Goal: Subscribe to service/newsletter

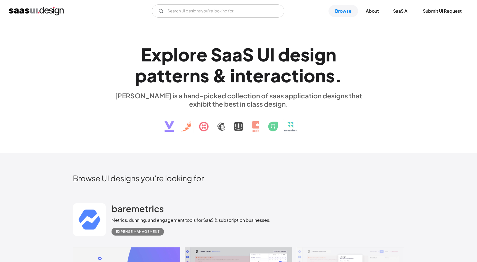
scroll to position [2765, 0]
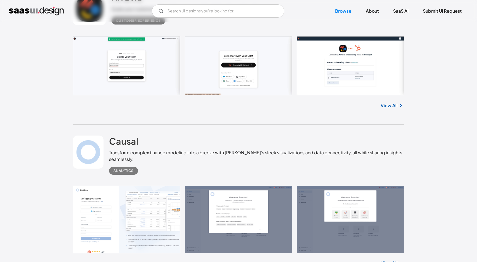
scroll to position [2952, 0]
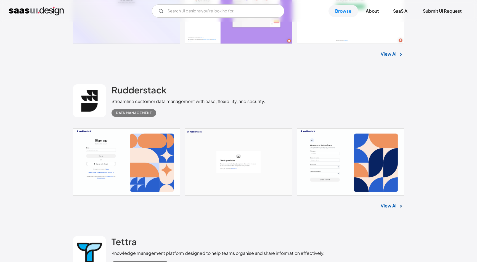
scroll to position [3343, 0]
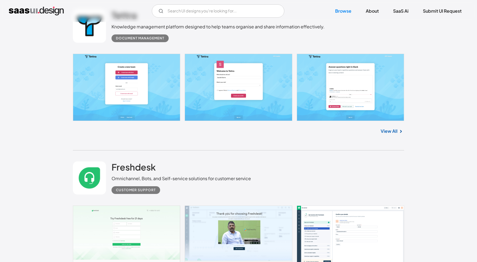
scroll to position [3607, 0]
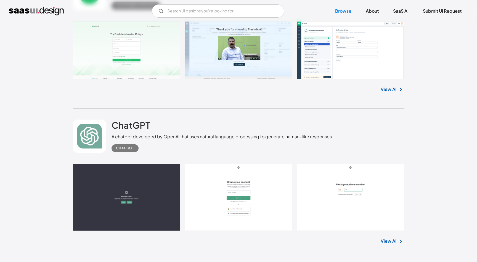
scroll to position [3790, 0]
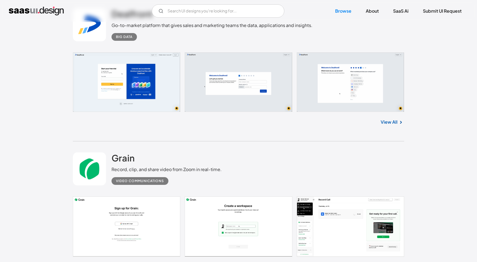
scroll to position [4078, 0]
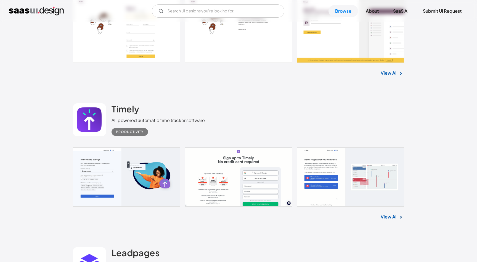
scroll to position [4616, 0]
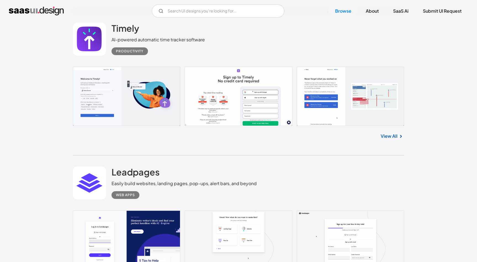
scroll to position [4794, 0]
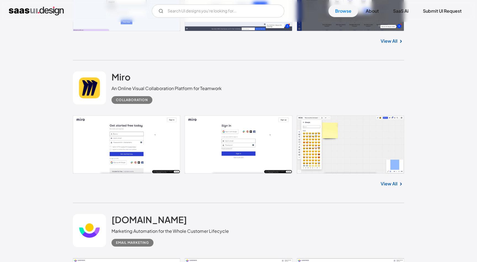
scroll to position [5692, 0]
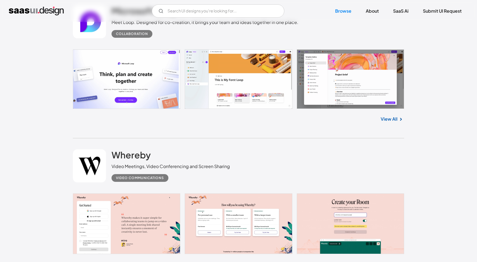
scroll to position [6361, 0]
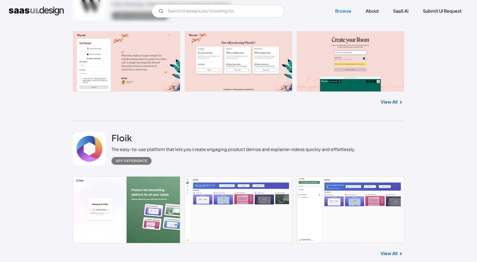
scroll to position [6673, 0]
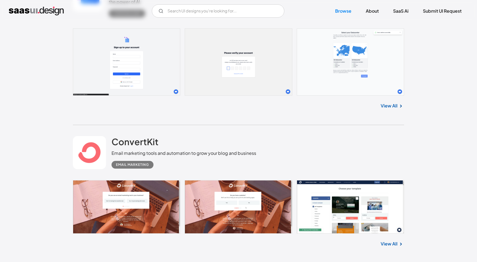
scroll to position [6821, 0]
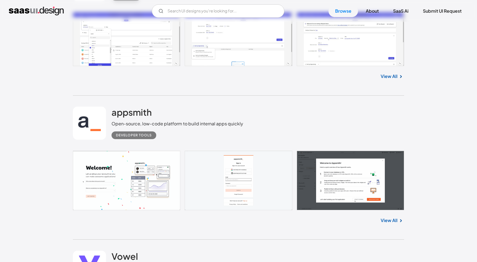
scroll to position [7127, 0]
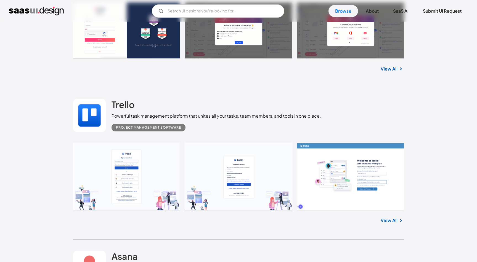
scroll to position [7591, 0]
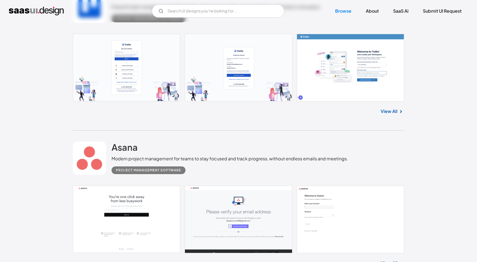
scroll to position [7764, 0]
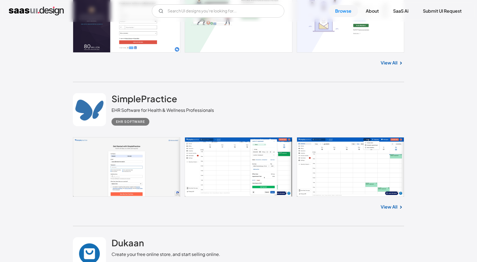
scroll to position [8084, 0]
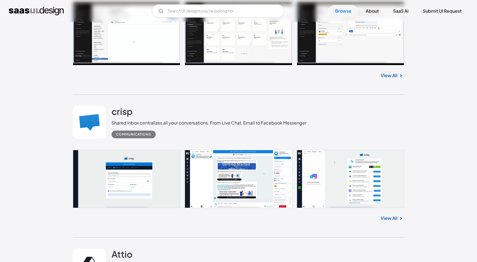
scroll to position [8674, 0]
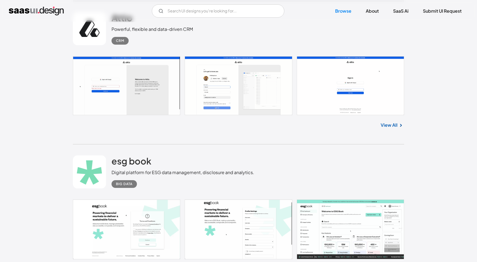
scroll to position [8813, 0]
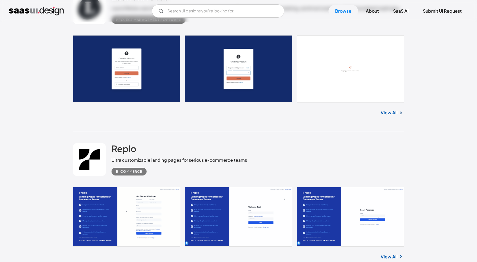
scroll to position [9179, 0]
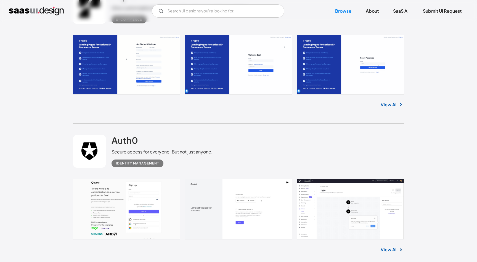
scroll to position [9299, 0]
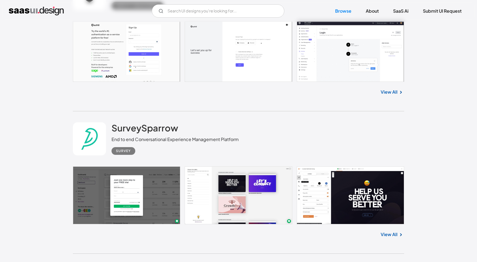
scroll to position [9476, 0]
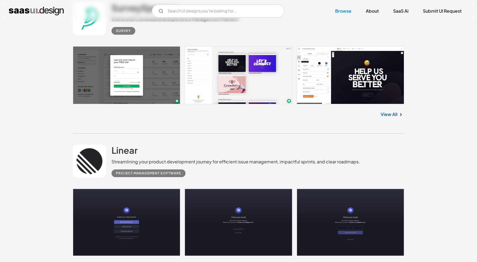
scroll to position [9593, 0]
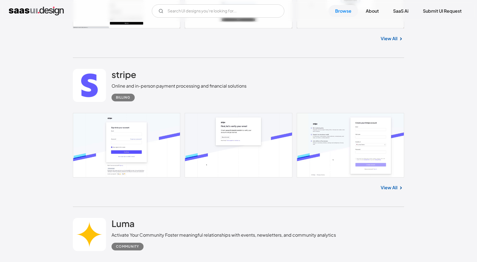
scroll to position [9927, 0]
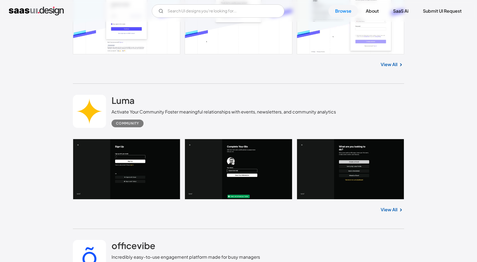
scroll to position [10100, 0]
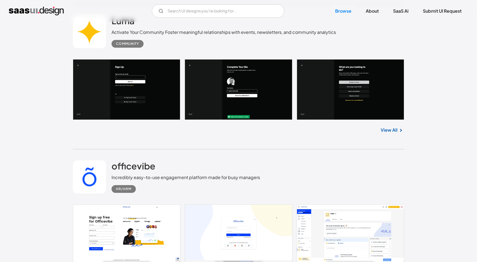
scroll to position [10177, 0]
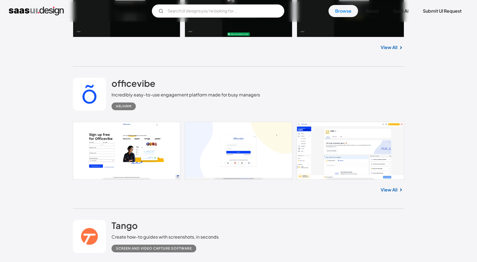
scroll to position [10341, 0]
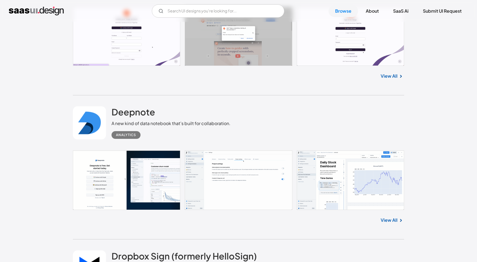
scroll to position [10492, 0]
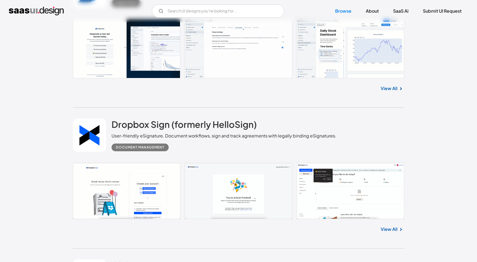
scroll to position [10635, 0]
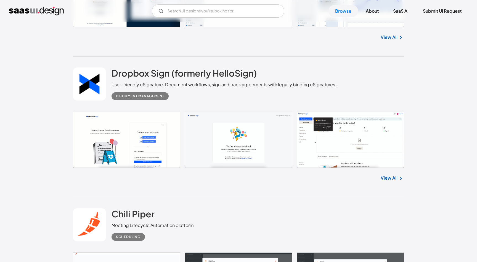
scroll to position [10710, 0]
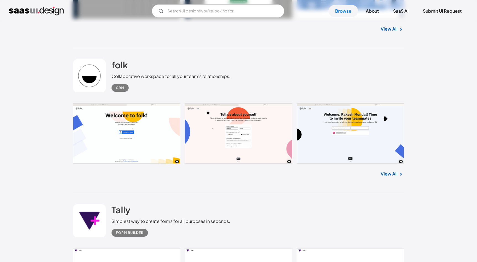
scroll to position [11977, 0]
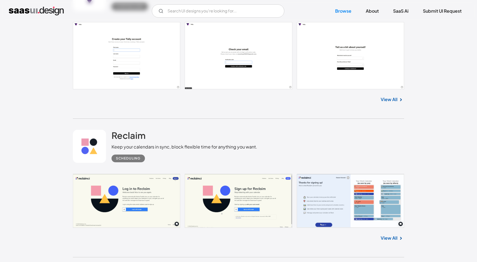
scroll to position [12112, 0]
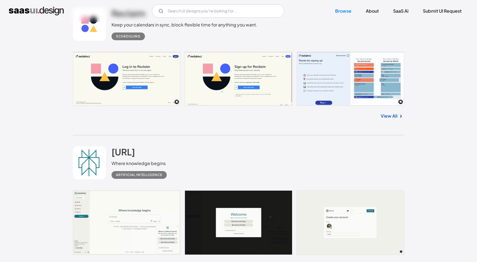
scroll to position [12212, 0]
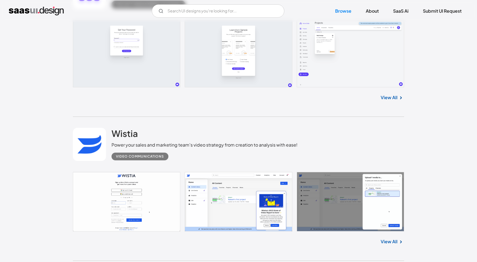
scroll to position [12407, 0]
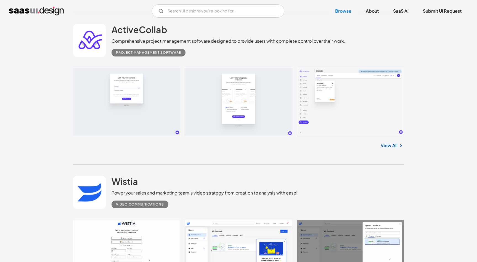
scroll to position [12545, 0]
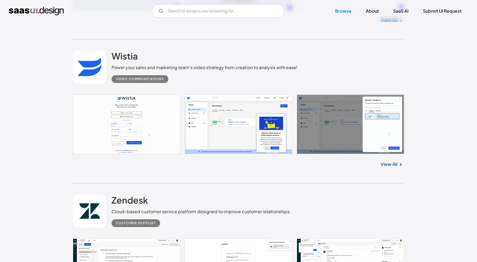
scroll to position [12688, 0]
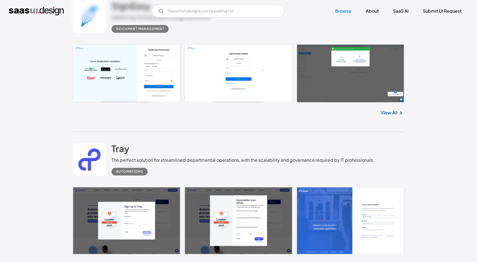
scroll to position [12980, 0]
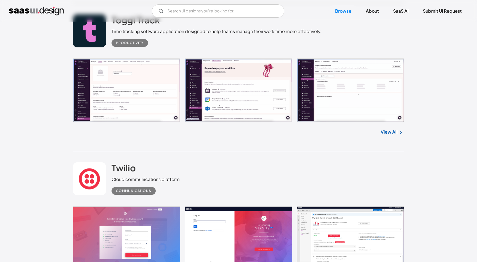
scroll to position [13377, 0]
type input "ranjithgop"
type input "RANJITH"
paste input "ranjithgop"
type input "ranjithgop864@gmail.com"
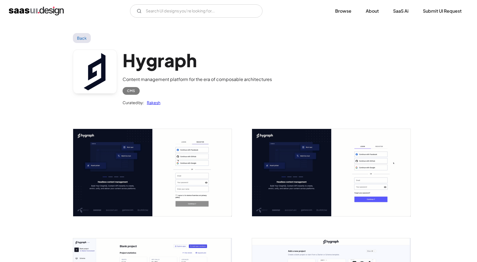
click at [194, 163] on img "open lightbox" at bounding box center [152, 172] width 158 height 87
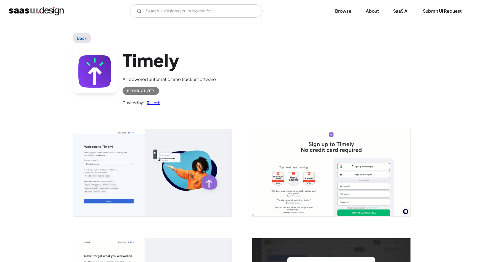
click at [167, 154] on img "open lightbox" at bounding box center [152, 172] width 158 height 87
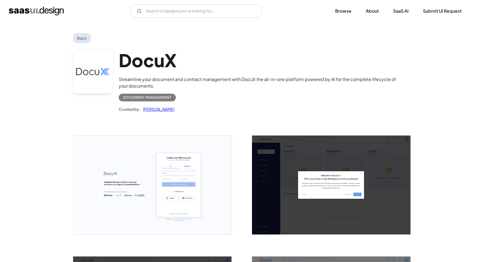
click at [150, 153] on img "open lightbox" at bounding box center [152, 185] width 158 height 99
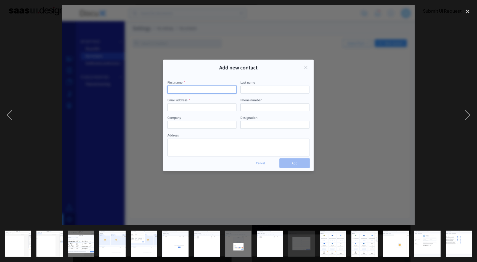
scroll to position [0, 189]
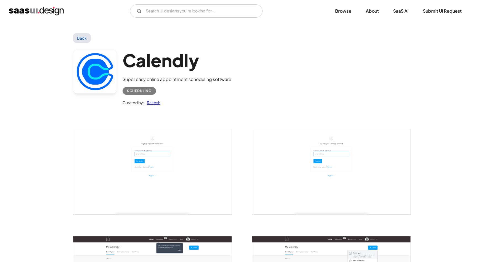
click at [185, 166] on img "open lightbox" at bounding box center [152, 171] width 158 height 85
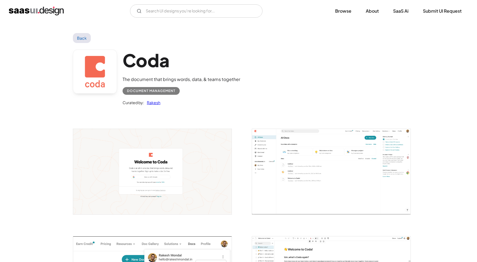
click at [129, 155] on img "open lightbox" at bounding box center [152, 171] width 158 height 85
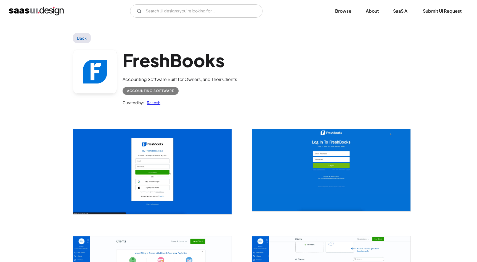
click at [173, 148] on img "open lightbox" at bounding box center [152, 172] width 158 height 86
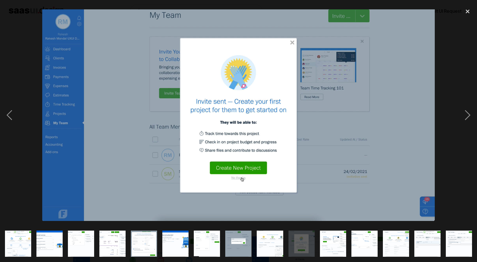
scroll to position [0, 221]
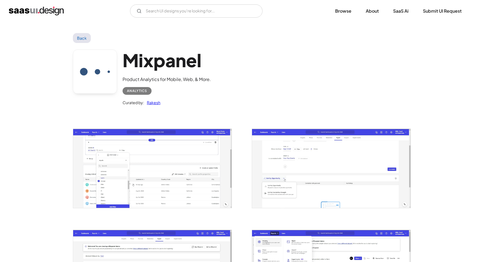
click at [126, 149] on img "open lightbox" at bounding box center [152, 168] width 158 height 79
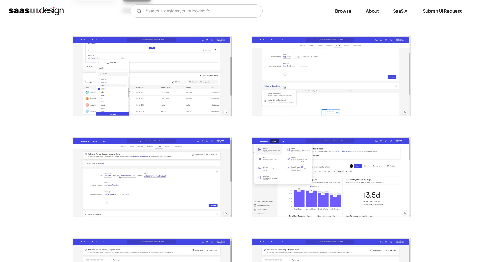
scroll to position [217, 0]
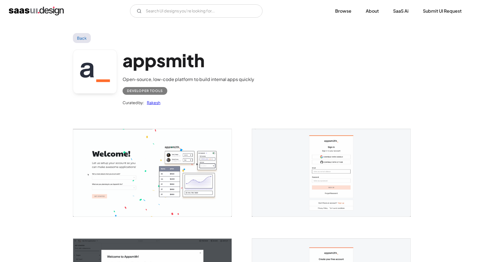
click at [108, 175] on img "open lightbox" at bounding box center [152, 173] width 158 height 88
click at [78, 34] on link "Back" at bounding box center [82, 38] width 18 height 10
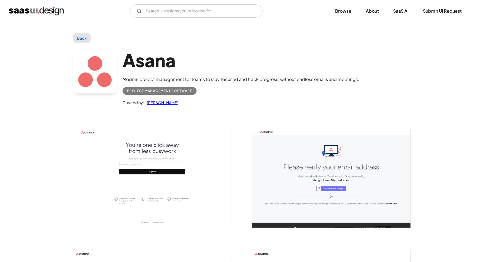
scroll to position [1, 0]
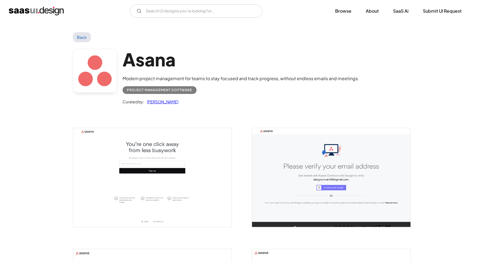
click at [112, 161] on img "open lightbox" at bounding box center [152, 177] width 158 height 99
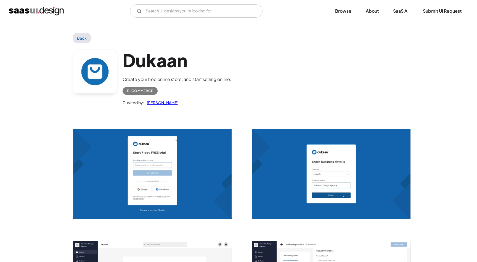
scroll to position [1, 0]
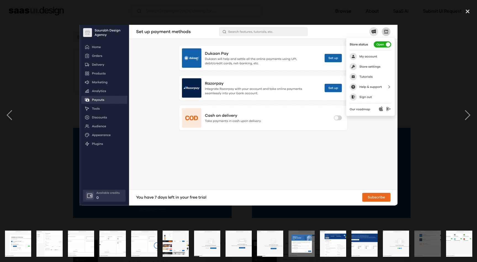
scroll to position [0, 64]
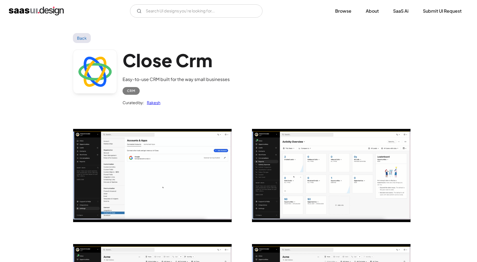
click at [137, 154] on img "open lightbox" at bounding box center [152, 175] width 158 height 93
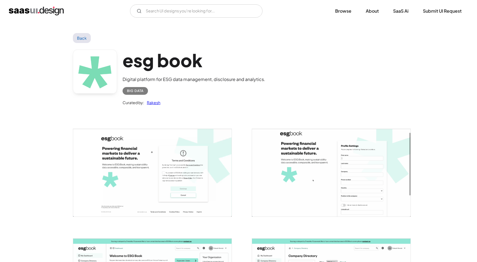
click at [303, 145] on img "open lightbox" at bounding box center [331, 173] width 158 height 88
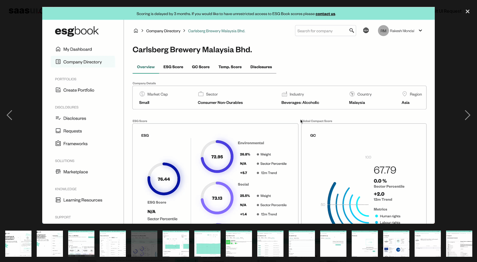
click at [303, 145] on img at bounding box center [238, 115] width 392 height 217
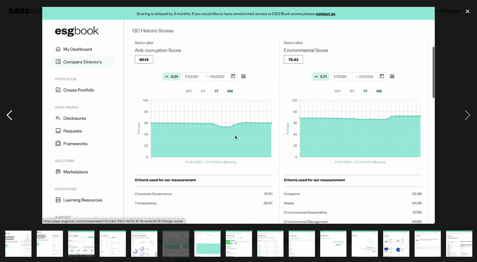
click at [14, 116] on div "previous image" at bounding box center [9, 115] width 19 height 220
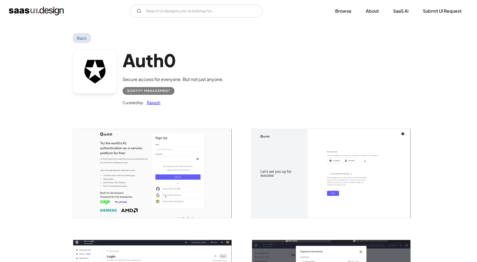
click at [191, 145] on img "open lightbox" at bounding box center [152, 173] width 158 height 89
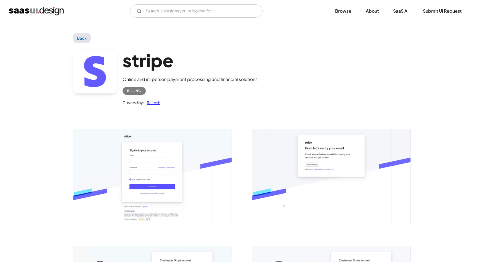
click at [226, 182] on img "open lightbox" at bounding box center [152, 176] width 158 height 95
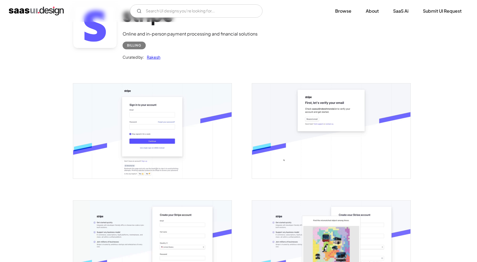
scroll to position [105, 0]
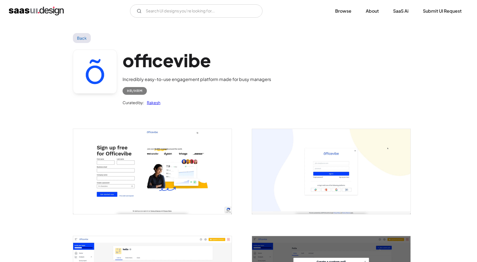
scroll to position [114, 0]
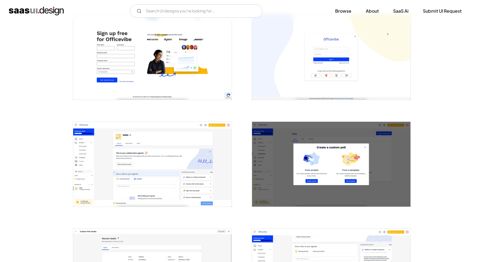
click at [150, 153] on img "open lightbox" at bounding box center [152, 164] width 158 height 85
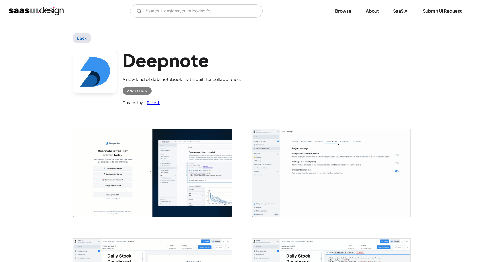
click at [133, 151] on img "open lightbox" at bounding box center [152, 173] width 158 height 88
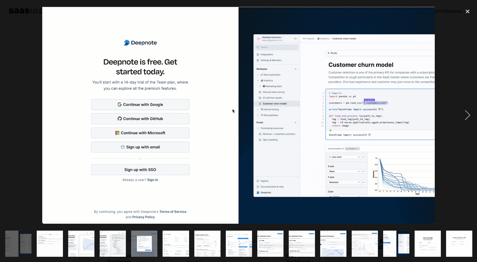
click at [132, 151] on img at bounding box center [238, 115] width 392 height 217
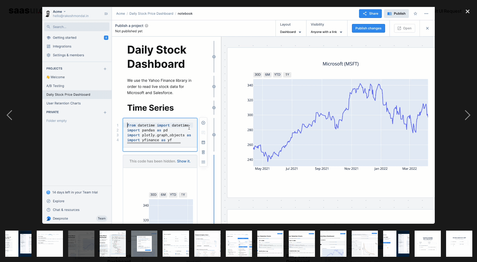
click at [240, 152] on img at bounding box center [238, 115] width 392 height 217
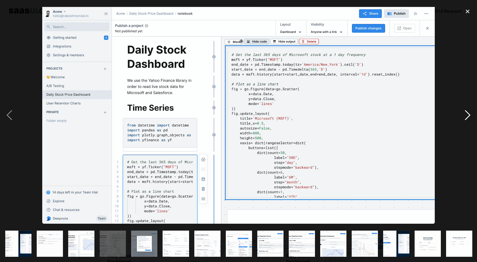
click at [466, 121] on div "next image" at bounding box center [467, 115] width 19 height 220
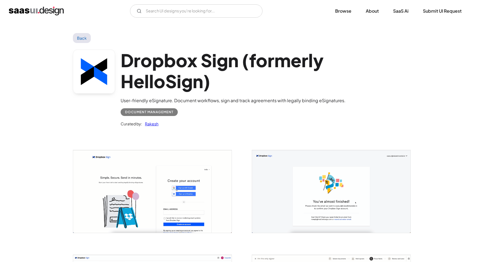
click at [271, 177] on img "open lightbox" at bounding box center [331, 191] width 158 height 83
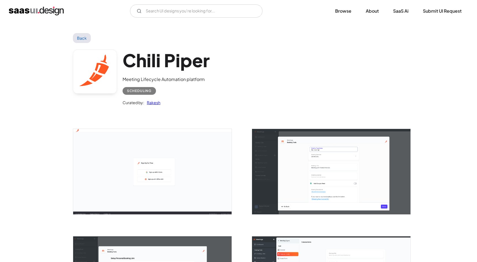
click at [278, 172] on img "open lightbox" at bounding box center [331, 171] width 158 height 85
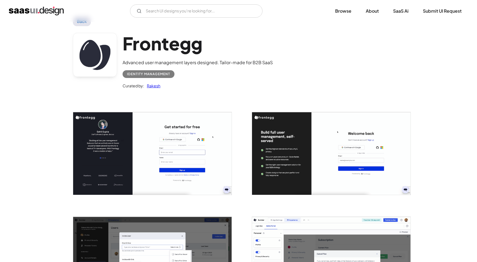
scroll to position [20, 0]
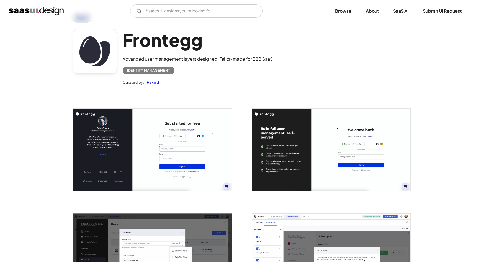
click at [274, 161] on img "open lightbox" at bounding box center [331, 150] width 158 height 83
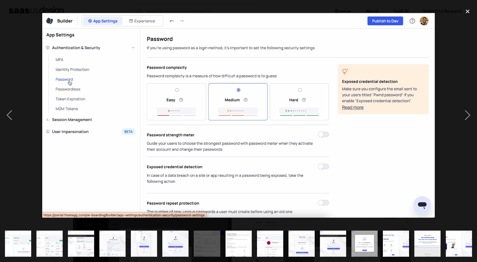
scroll to position [0, 284]
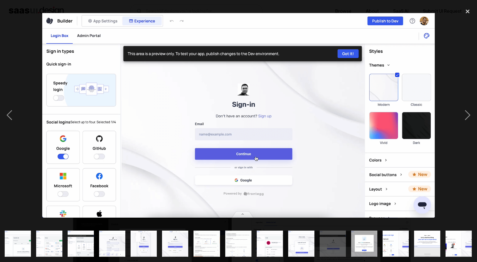
click at [244, 215] on img at bounding box center [238, 115] width 392 height 205
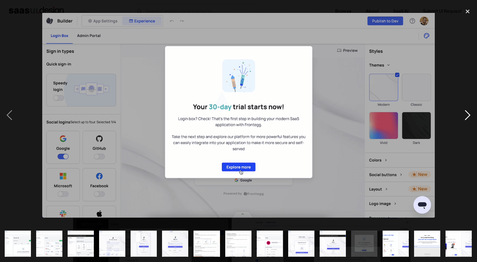
click at [474, 118] on div "next image" at bounding box center [467, 115] width 19 height 220
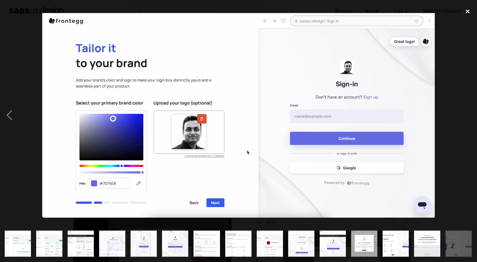
click at [470, 12] on div "close lightbox" at bounding box center [467, 11] width 19 height 12
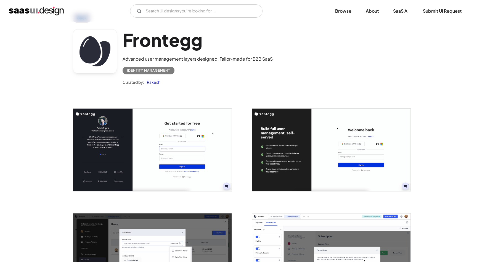
scroll to position [0, 0]
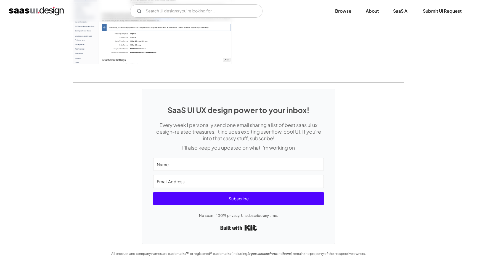
scroll to position [1616, 0]
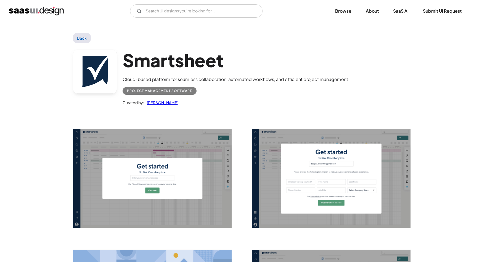
click at [132, 157] on img "open lightbox" at bounding box center [152, 178] width 158 height 99
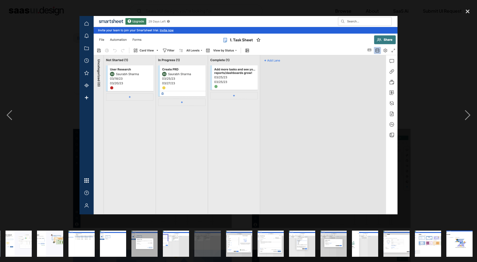
scroll to position [0, 284]
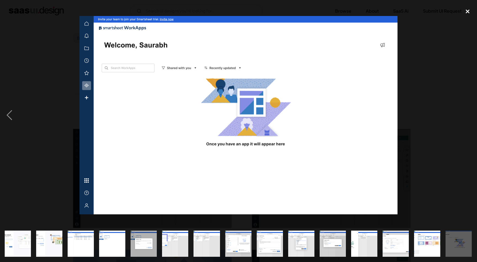
click at [463, 14] on div "close lightbox" at bounding box center [467, 11] width 19 height 12
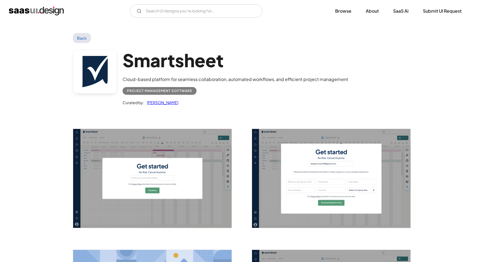
scroll to position [0, 0]
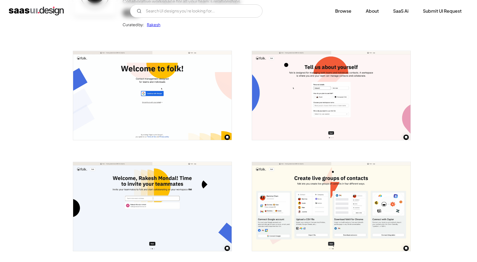
scroll to position [164, 0]
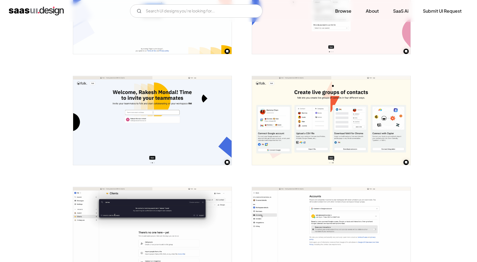
click at [324, 140] on img "open lightbox" at bounding box center [331, 120] width 158 height 89
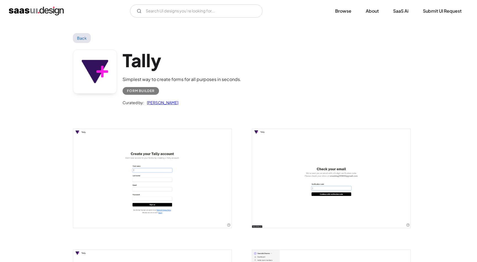
click at [155, 171] on img "open lightbox" at bounding box center [152, 178] width 158 height 99
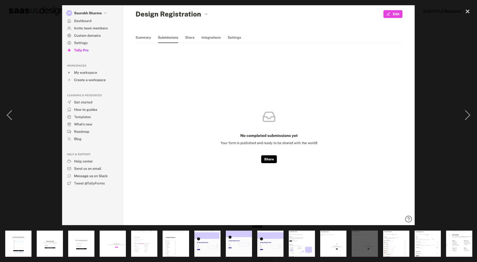
click at [144, 150] on img at bounding box center [238, 115] width 353 height 220
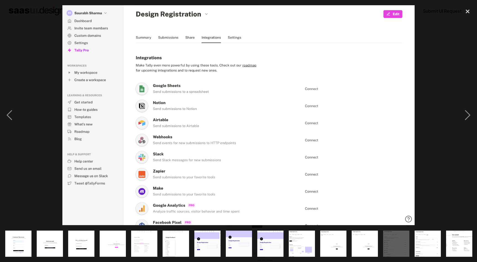
click at [144, 151] on img at bounding box center [238, 115] width 352 height 220
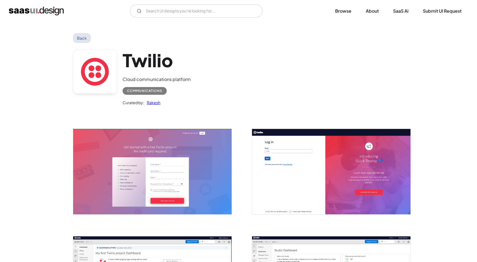
click at [324, 152] on img "open lightbox" at bounding box center [331, 171] width 158 height 85
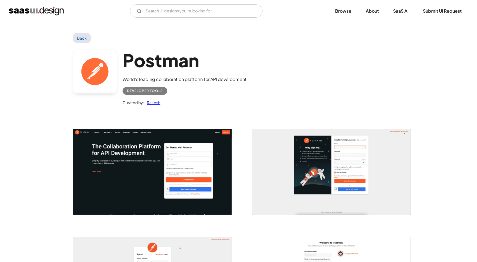
scroll to position [194, 0]
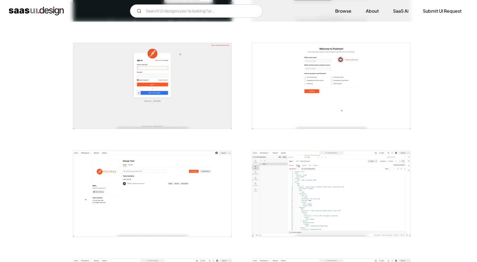
click at [183, 189] on img "open lightbox" at bounding box center [152, 194] width 158 height 86
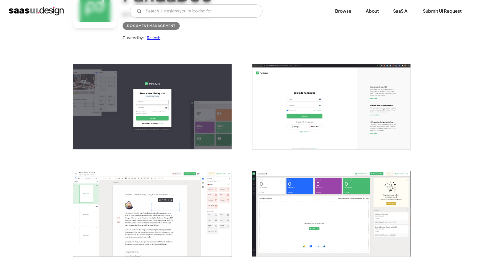
scroll to position [110, 0]
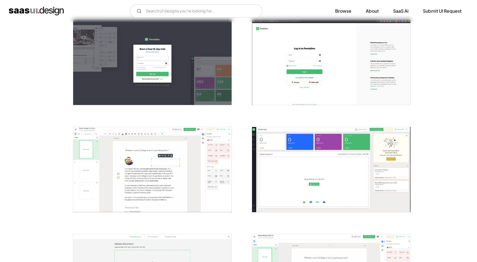
click at [175, 150] on img "open lightbox" at bounding box center [152, 169] width 158 height 85
